Goal: Register for event/course

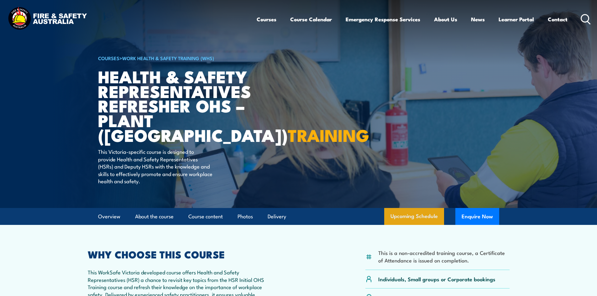
click at [396, 217] on link "Upcoming Schedule" at bounding box center [414, 216] width 60 height 17
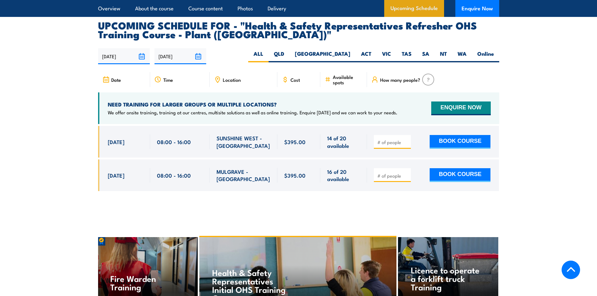
scroll to position [1126, 0]
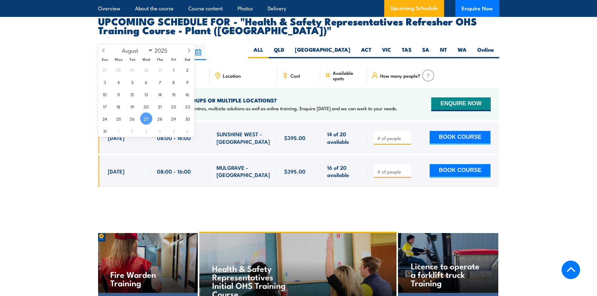
click at [141, 44] on input "[DATE]" at bounding box center [124, 52] width 52 height 16
click at [190, 51] on icon at bounding box center [189, 50] width 4 height 4
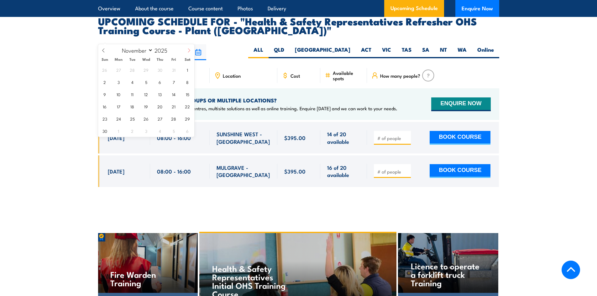
select select "11"
click at [72, 94] on section "UPCOMING SCHEDULE FOR - "Health & Safety Representatives Refresher OHS Training…" at bounding box center [298, 107] width 597 height 180
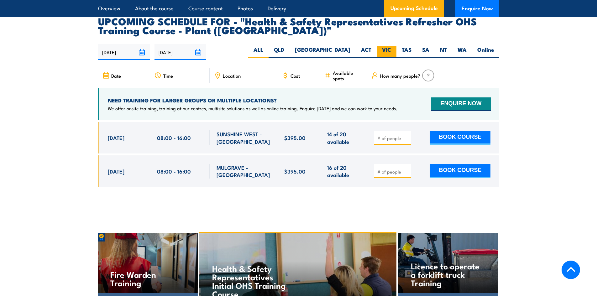
click at [386, 46] on label "VIC" at bounding box center [386, 52] width 20 height 12
click at [391, 46] on input "VIC" at bounding box center [393, 48] width 4 height 4
radio input "true"
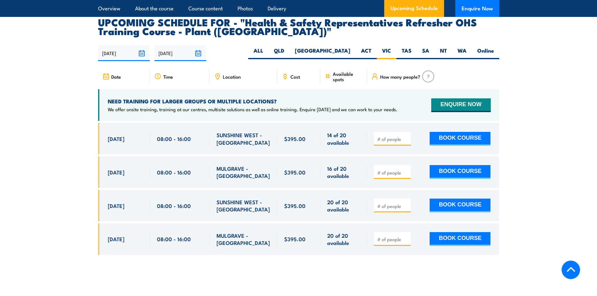
scroll to position [1126, 0]
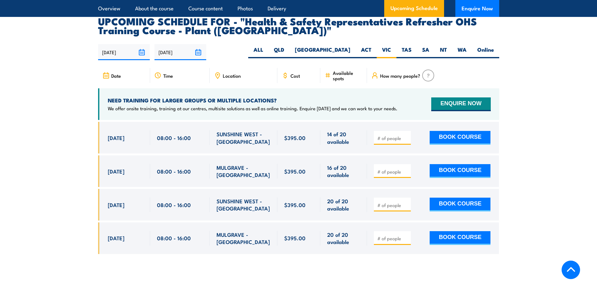
click at [119, 73] on span "Date" at bounding box center [116, 75] width 10 height 5
click at [107, 72] on icon at bounding box center [105, 75] width 7 height 7
click at [140, 44] on input "[DATE]" at bounding box center [124, 52] width 52 height 16
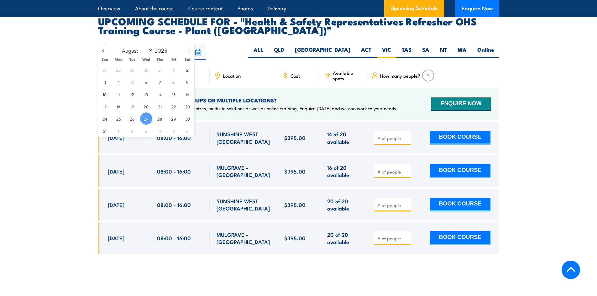
click at [190, 50] on icon at bounding box center [189, 50] width 4 height 4
select select "11"
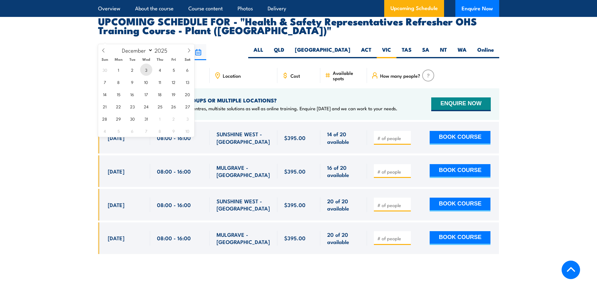
click at [144, 70] on span "3" at bounding box center [146, 70] width 12 height 12
type input "03/12/2025"
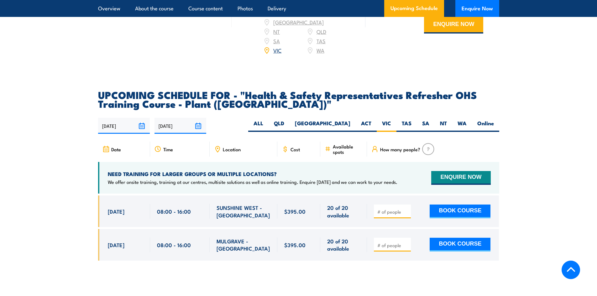
scroll to position [1032, 0]
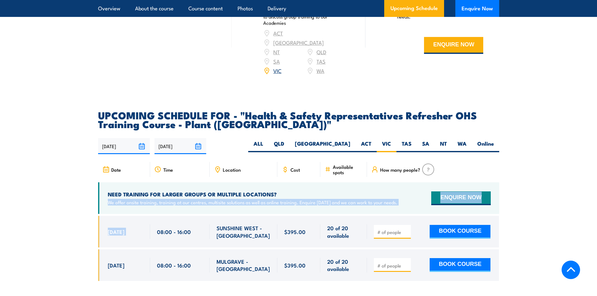
drag, startPoint x: 83, startPoint y: 196, endPoint x: 150, endPoint y: 208, distance: 67.8
click at [150, 208] on section "UPCOMING SCHEDULE FOR - "Health & Safety Representatives Refresher OHS Training…" at bounding box center [298, 201] width 597 height 180
